Goal: Find specific page/section: Find specific page/section

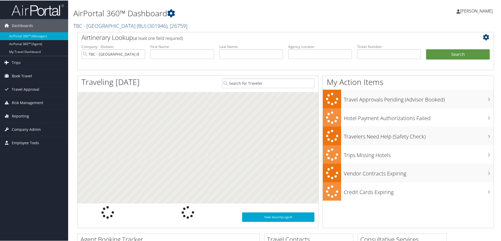
click at [108, 27] on link "TBC - [GEOGRAPHIC_DATA] (BU) ( 301946 ) , [ 26759 ]" at bounding box center [130, 25] width 114 height 7
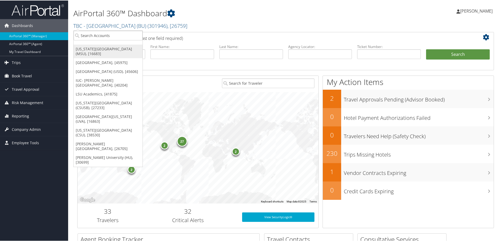
click at [94, 50] on link "[US_STATE][GEOGRAPHIC_DATA] (MSU), [16683]" at bounding box center [108, 51] width 69 height 14
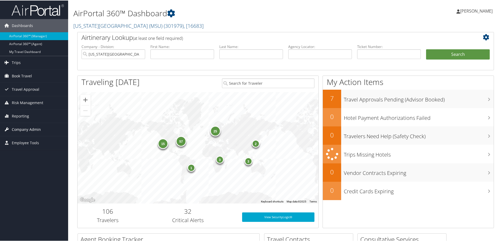
click at [19, 129] on span "Company Admin" at bounding box center [26, 128] width 29 height 13
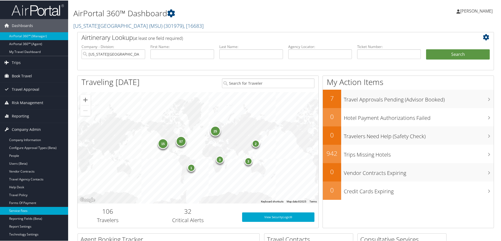
click at [15, 209] on link "Service Fees" at bounding box center [34, 210] width 68 height 8
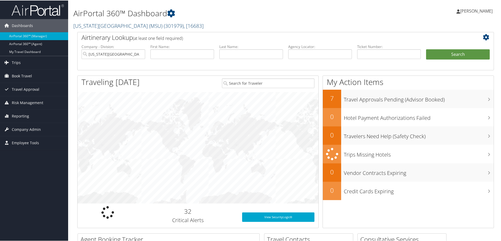
click at [84, 25] on link "[US_STATE][GEOGRAPHIC_DATA] (MSU) ( 301979 ) , [ 16683 ]" at bounding box center [138, 25] width 130 height 7
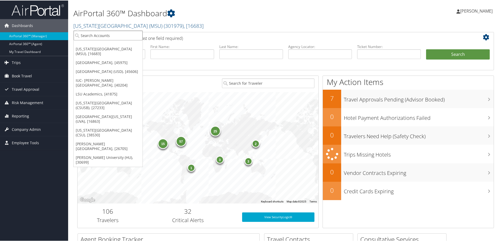
click at [82, 38] on input "search" at bounding box center [108, 35] width 69 height 10
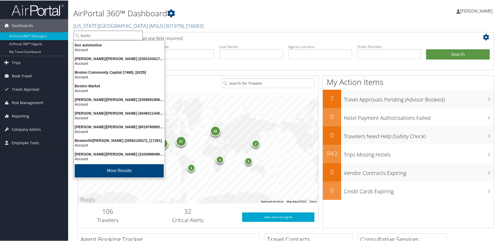
type input "boston"
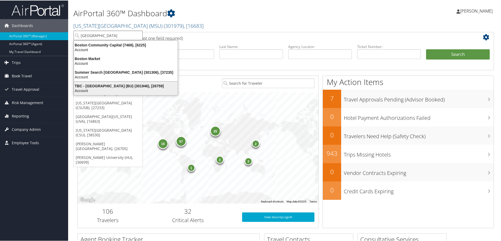
click at [91, 89] on div "Account" at bounding box center [126, 90] width 110 height 5
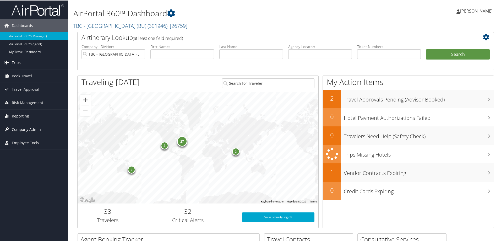
click at [12, 130] on span "Company Admin" at bounding box center [26, 128] width 29 height 13
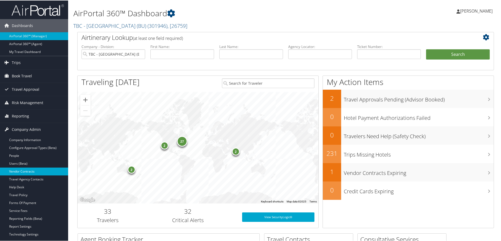
click at [30, 169] on link "Vendor Contracts" at bounding box center [34, 171] width 68 height 8
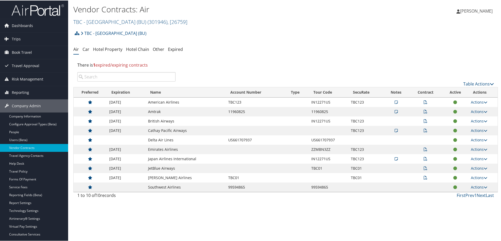
click at [395, 102] on icon at bounding box center [395, 102] width 3 height 4
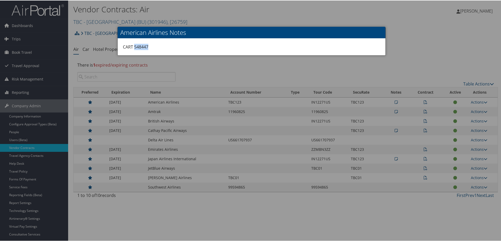
drag, startPoint x: 148, startPoint y: 46, endPoint x: 133, endPoint y: 49, distance: 15.5
click at [133, 49] on div "CART 548447" at bounding box center [252, 46] width 268 height 17
copy div "548447"
